Goal: Information Seeking & Learning: Learn about a topic

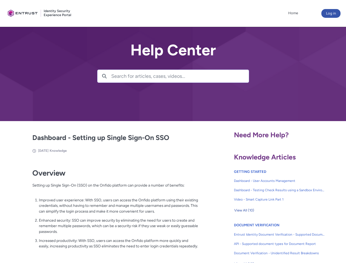
click at [105, 76] on lightning-primitive-icon "button" at bounding box center [104, 76] width 5 height 4
click at [105, 210] on p "Improved user experience: With SSO, users can access the Onfido platform using …" at bounding box center [119, 205] width 160 height 17
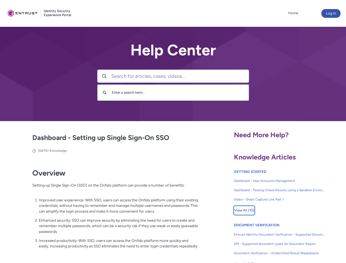
click at [244, 211] on span "View All (10)" at bounding box center [245, 211] width 20 height 8
click at [265, 240] on link "API - Supported document types for Document Report" at bounding box center [279, 243] width 91 height 9
